Goal: Book appointment/travel/reservation

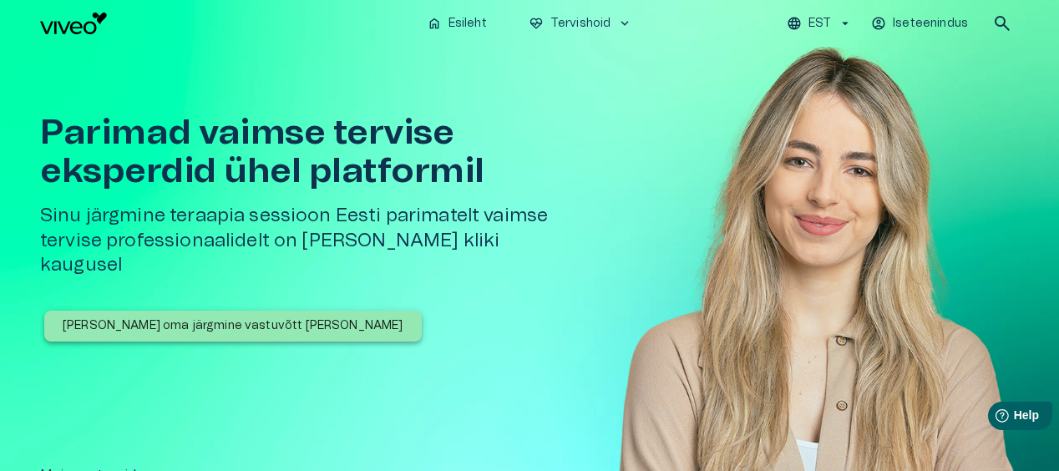
click at [244, 317] on p "Broneeri oma järgmine vastuvõtt täna" at bounding box center [233, 326] width 341 height 18
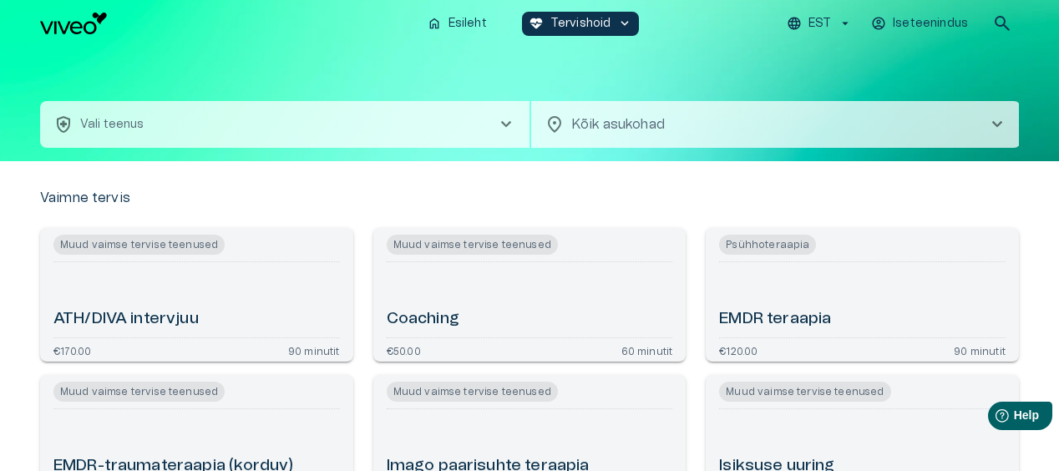
click at [220, 124] on button "health_and_safety Vali teenus chevron_right" at bounding box center [284, 124] width 489 height 47
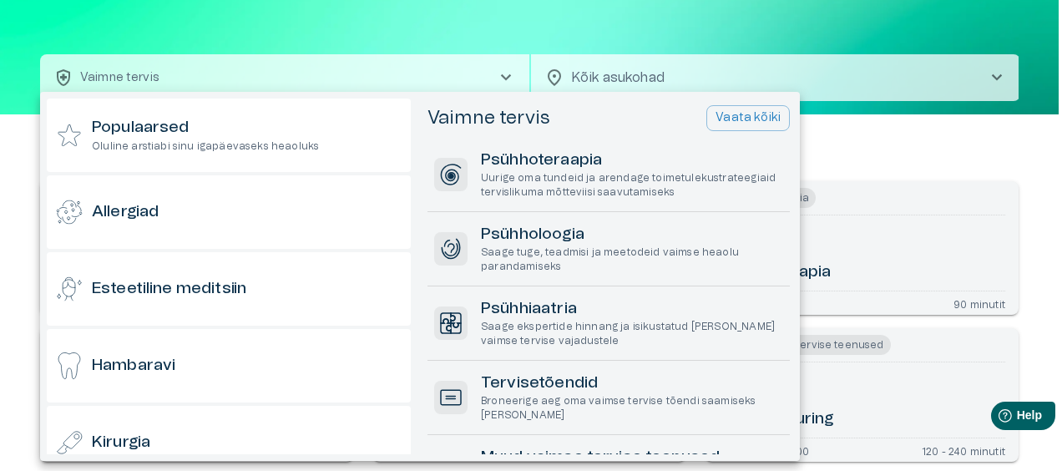
click at [352, 39] on div at bounding box center [531, 235] width 1062 height 471
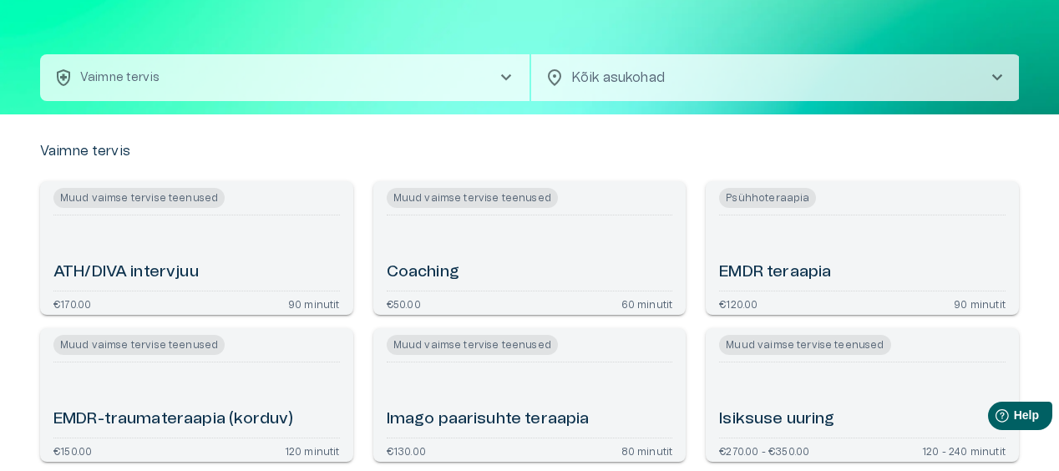
click at [150, 82] on p "Vaimne tervis" at bounding box center [119, 78] width 79 height 18
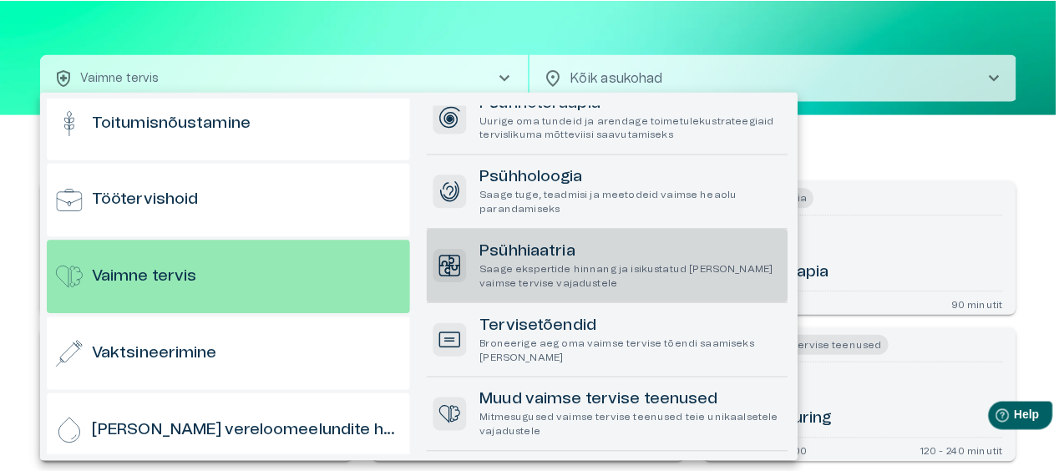
scroll to position [84, 0]
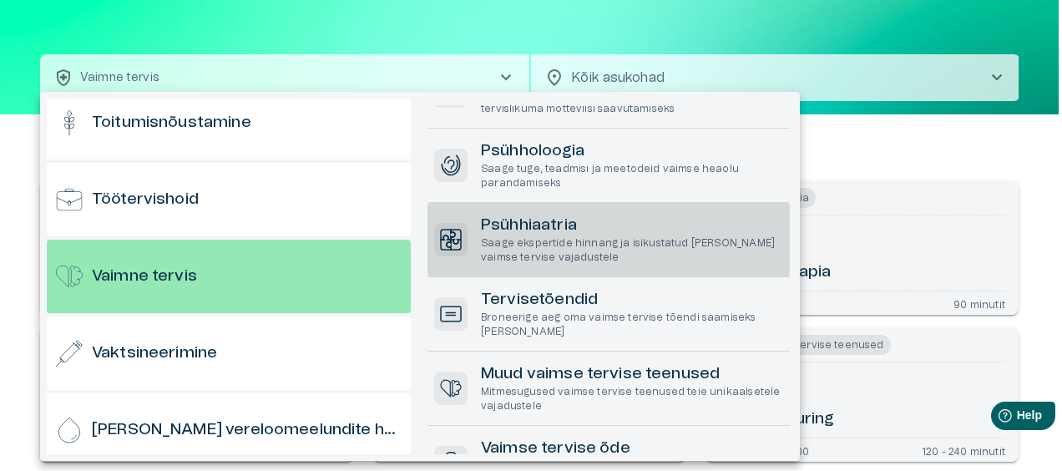
click at [583, 246] on p "Saage ekspertide hinnang ja isikustatud ravi teie vaimse tervise vajadustele" at bounding box center [632, 250] width 302 height 28
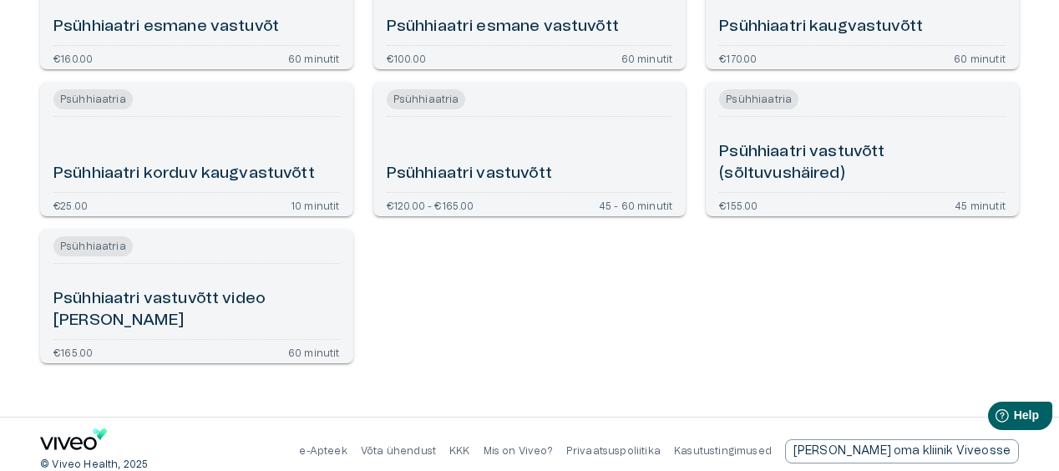
scroll to position [453, 0]
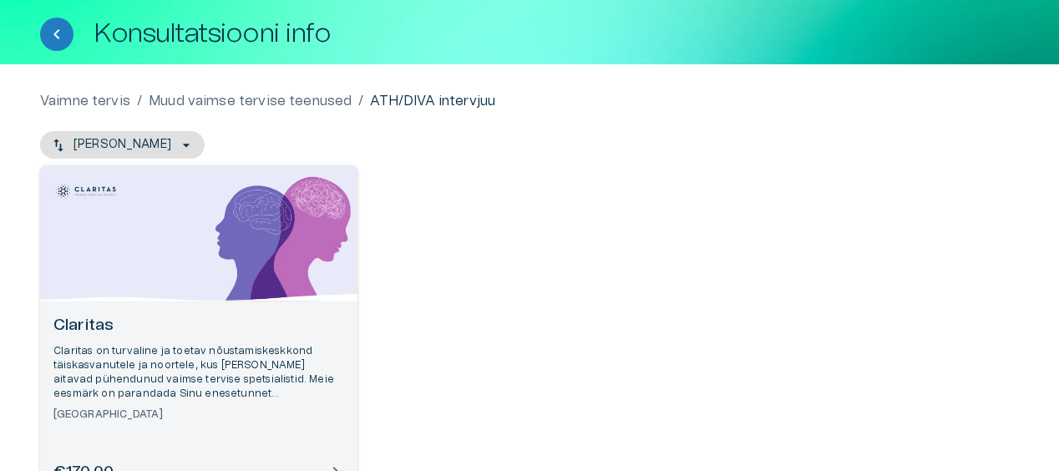
scroll to position [167, 0]
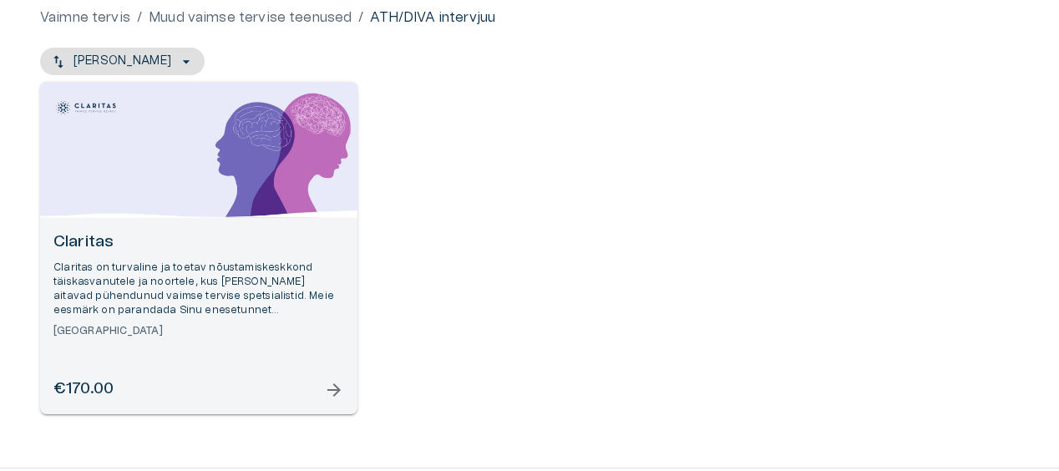
click at [339, 388] on span "arrow_forward" at bounding box center [334, 390] width 20 height 20
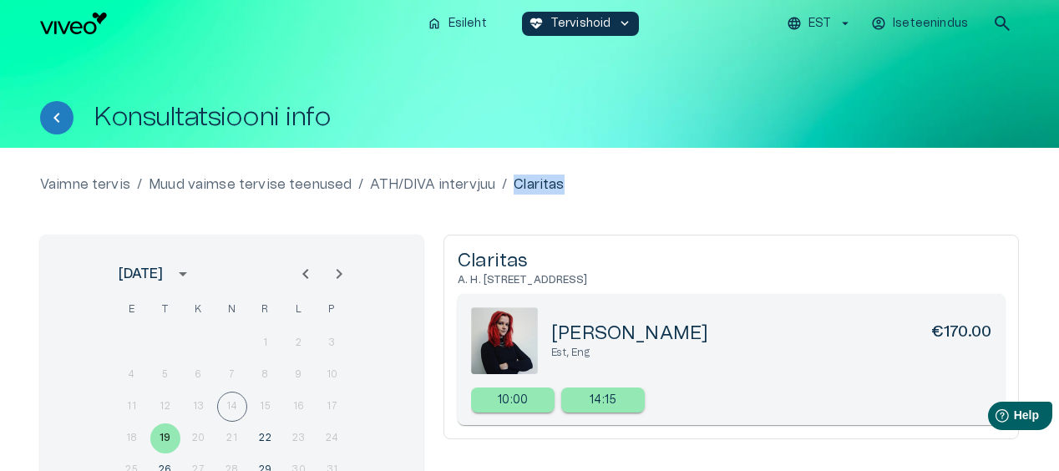
drag, startPoint x: 561, startPoint y: 185, endPoint x: 490, endPoint y: 187, distance: 71.0
click at [490, 187] on div "Vaimne tervis / Muud vaimse tervise teenused / ATH/DIVA intervjuu / Claritas" at bounding box center [529, 185] width 979 height 20
click at [490, 187] on div "ATH/DIVA intervjuu /" at bounding box center [438, 185] width 137 height 20
click at [587, 187] on div "Vaimne tervis / Muud vaimse tervise teenused / ATH/DIVA intervjuu / Claritas" at bounding box center [529, 185] width 979 height 20
click at [501, 182] on div "Vaimne tervis / Muud vaimse tervise teenused / ATH/DIVA intervjuu / Claritas" at bounding box center [529, 185] width 979 height 20
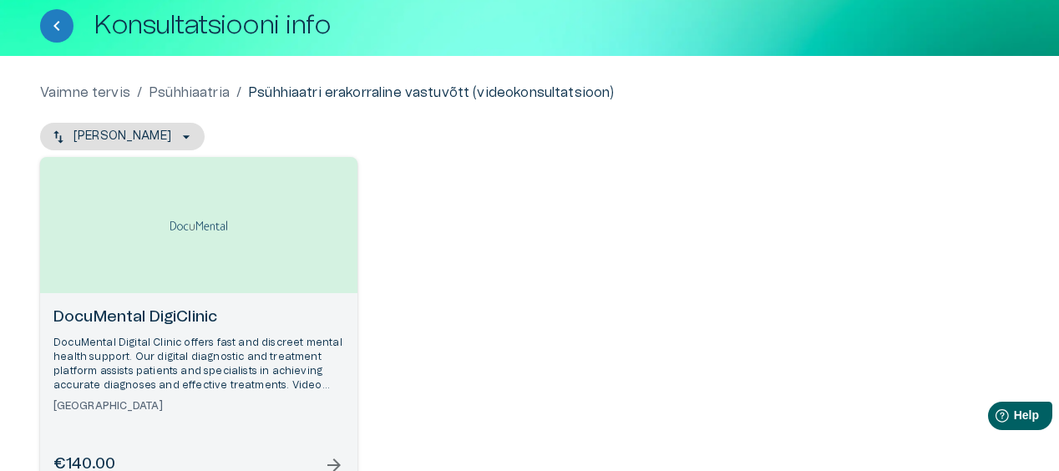
scroll to position [167, 0]
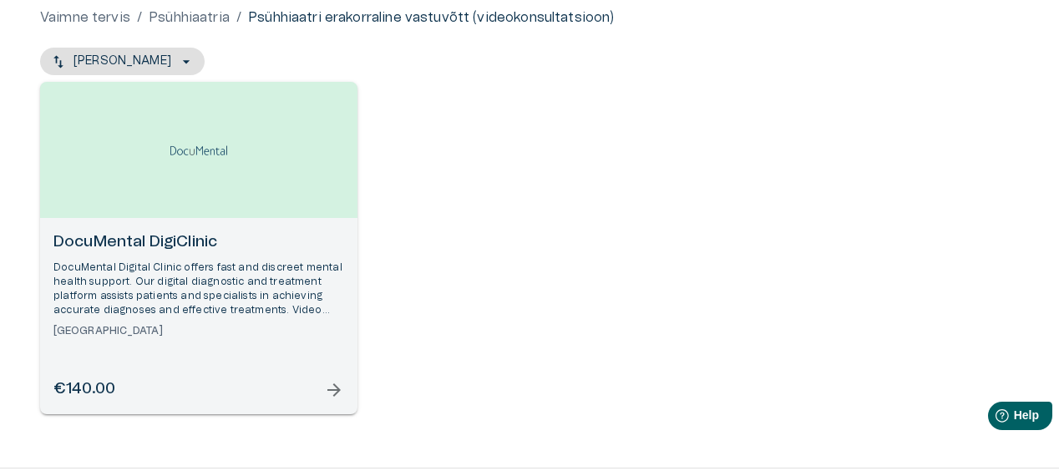
click at [332, 392] on span "arrow_forward" at bounding box center [334, 390] width 20 height 20
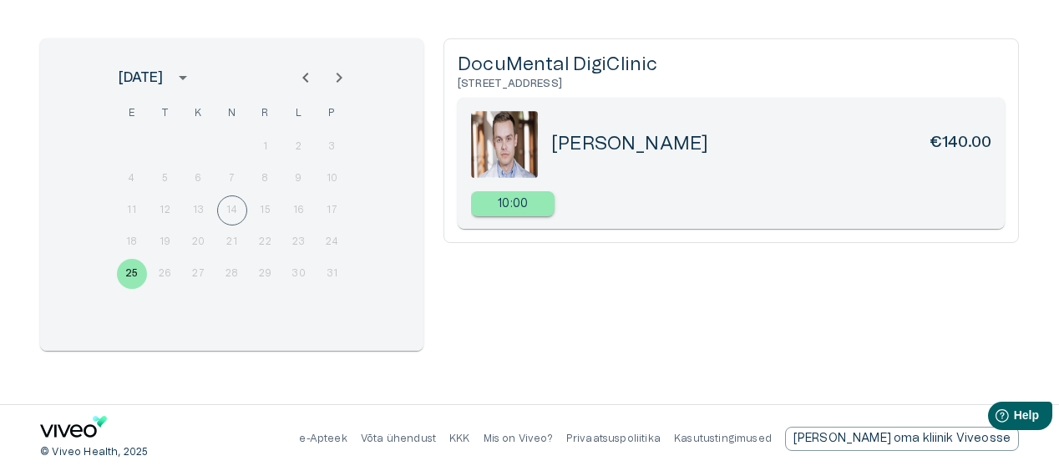
scroll to position [197, 0]
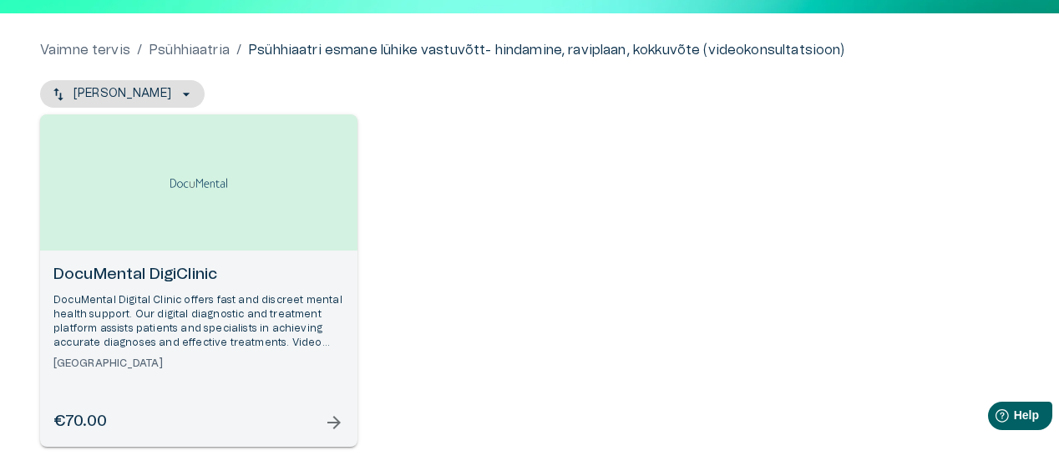
scroll to position [167, 0]
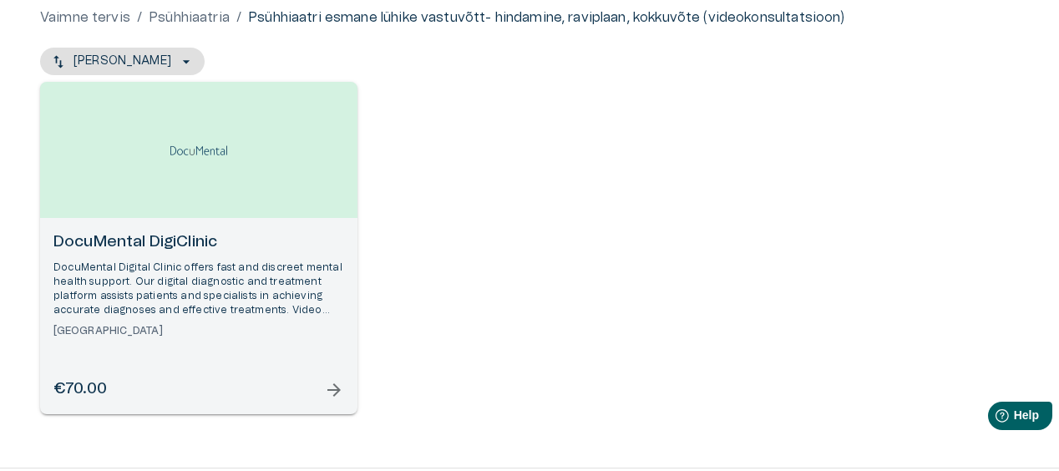
click at [333, 389] on span "arrow_forward" at bounding box center [334, 390] width 20 height 20
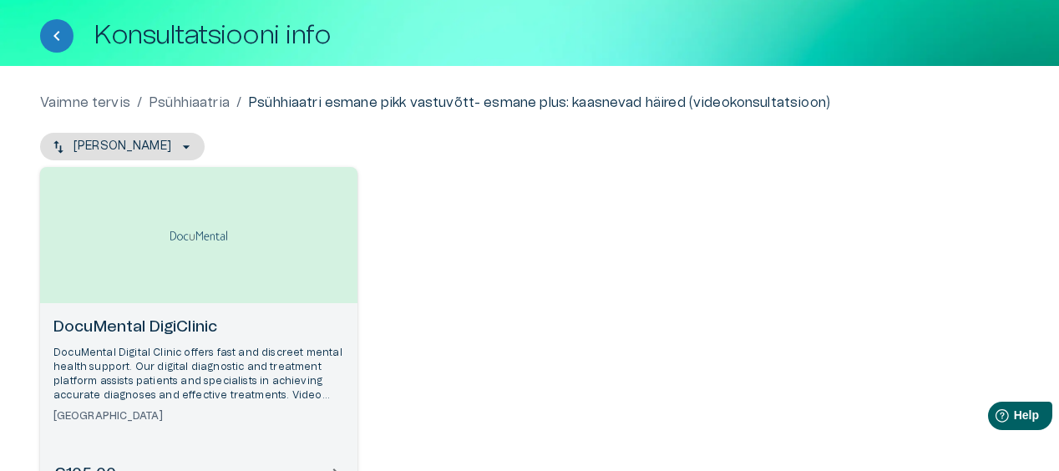
scroll to position [232, 0]
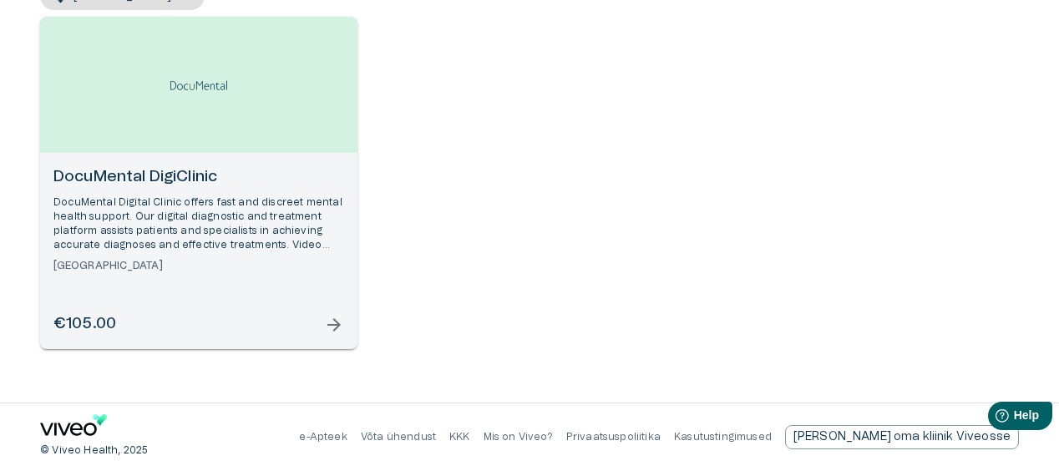
click at [334, 321] on span "arrow_forward" at bounding box center [334, 325] width 20 height 20
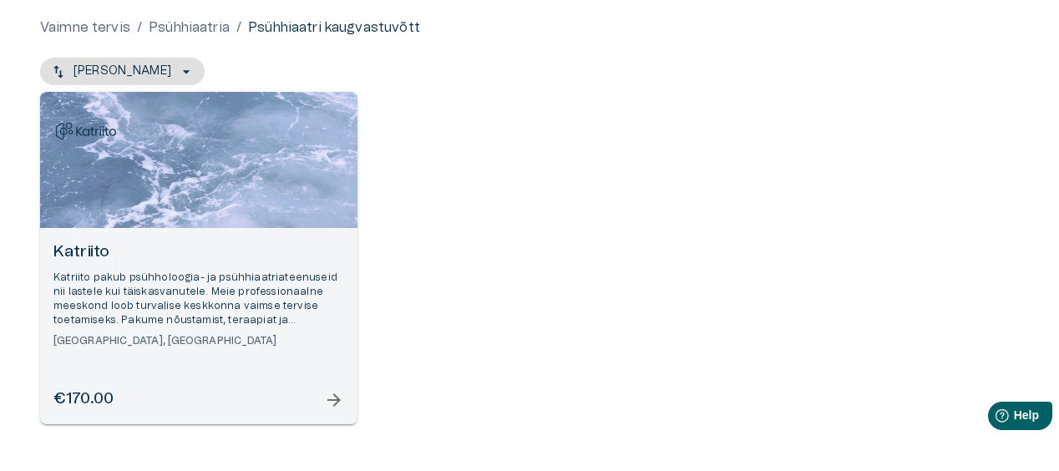
scroll to position [167, 0]
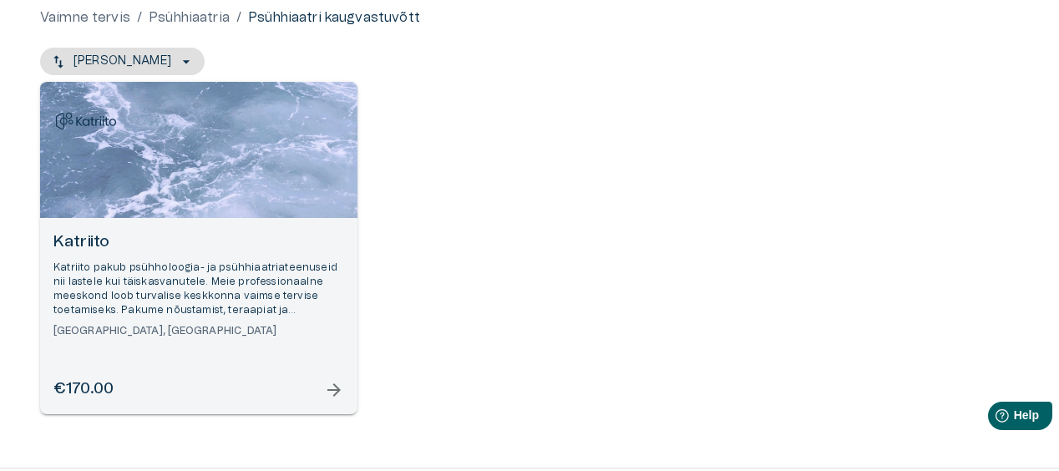
click at [152, 300] on p "Katriito pakub psühholoogia- ja psühhiaatriateenuseid nii lastele kui täiskasva…" at bounding box center [198, 290] width 291 height 58
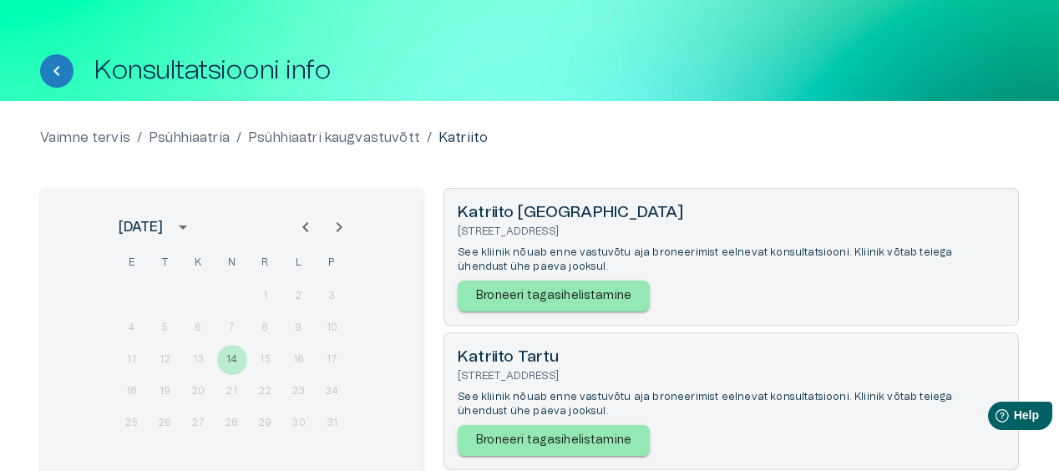
scroll to position [84, 0]
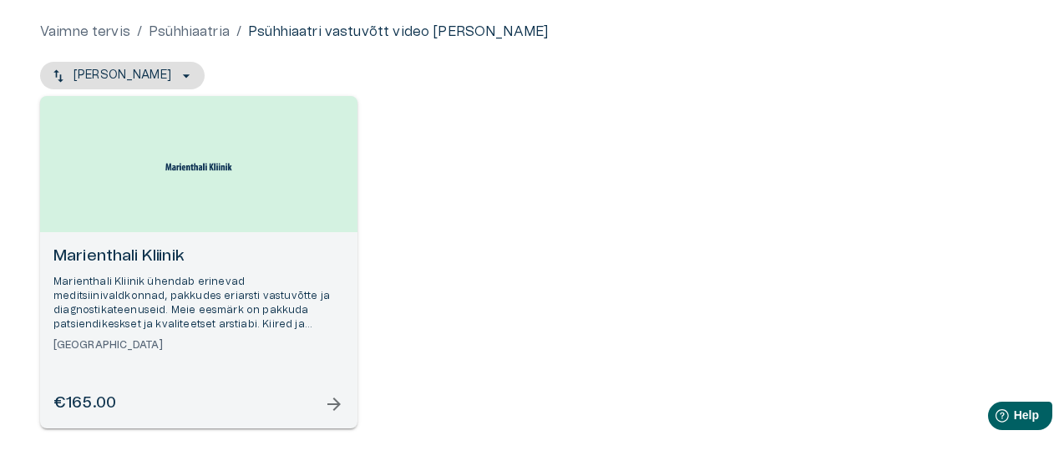
scroll to position [167, 0]
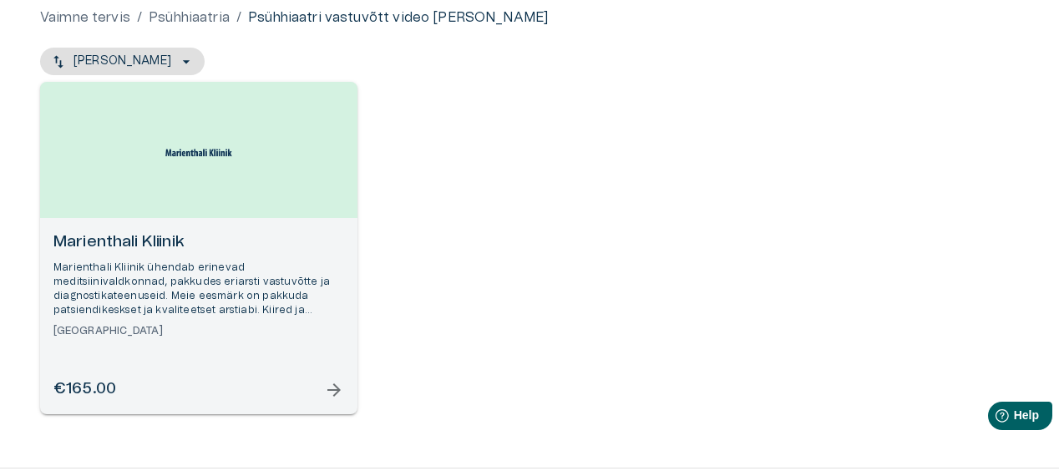
click at [143, 245] on h6 "Marienthali Kliinik" at bounding box center [198, 242] width 291 height 23
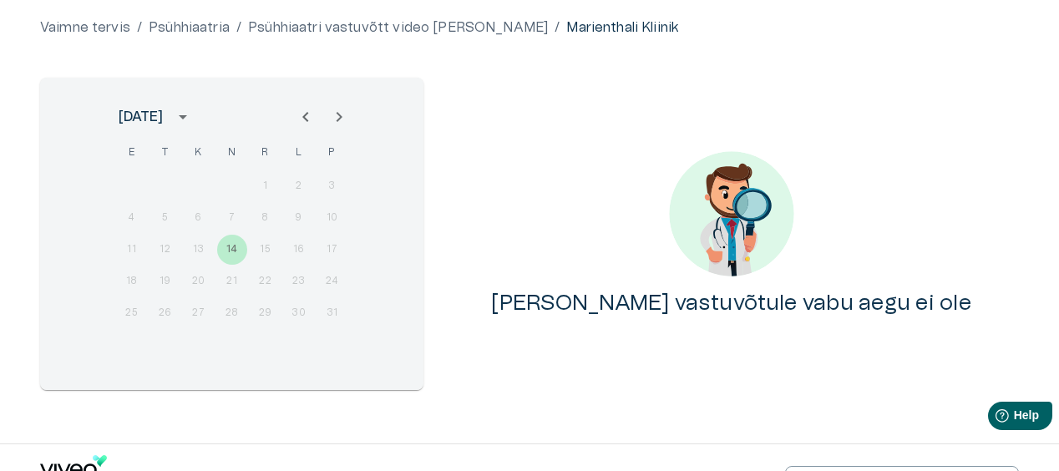
scroll to position [167, 0]
